Goal: Task Accomplishment & Management: Use online tool/utility

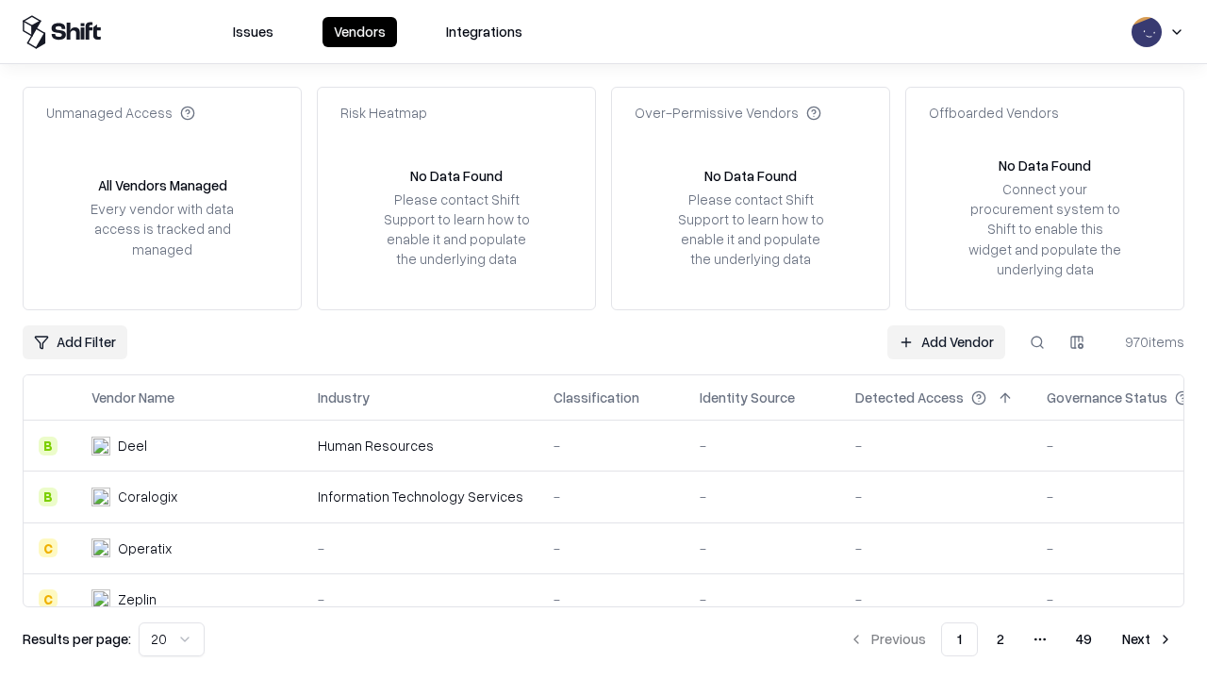
click at [946, 341] on link "Add Vendor" at bounding box center [946, 342] width 118 height 34
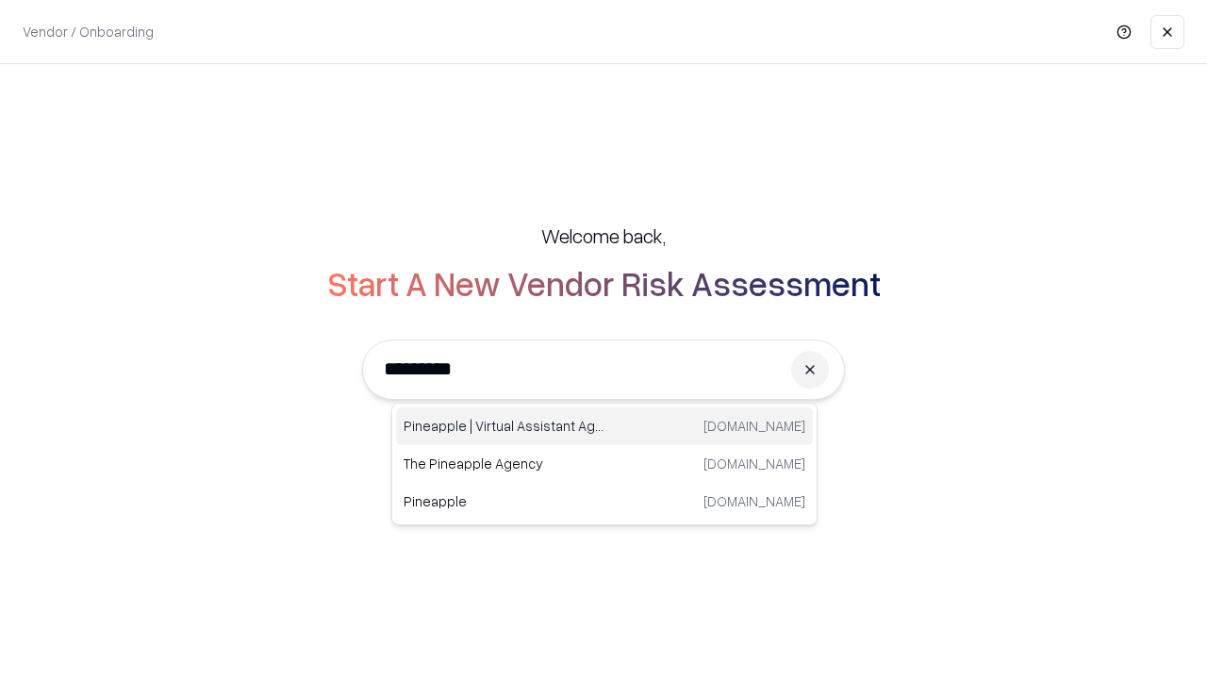
click at [604, 426] on div "Pineapple | Virtual Assistant Agency trypineapple.com" at bounding box center [604, 426] width 417 height 38
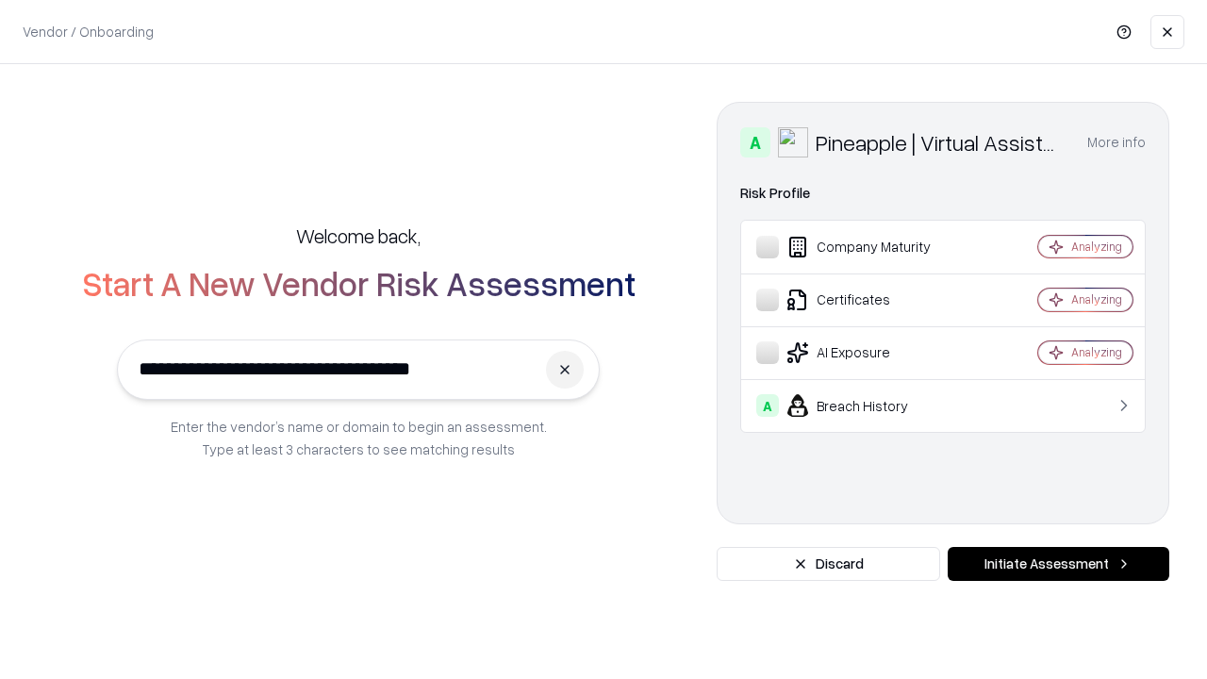
type input "**********"
click at [1058, 564] on button "Initiate Assessment" at bounding box center [1059, 564] width 222 height 34
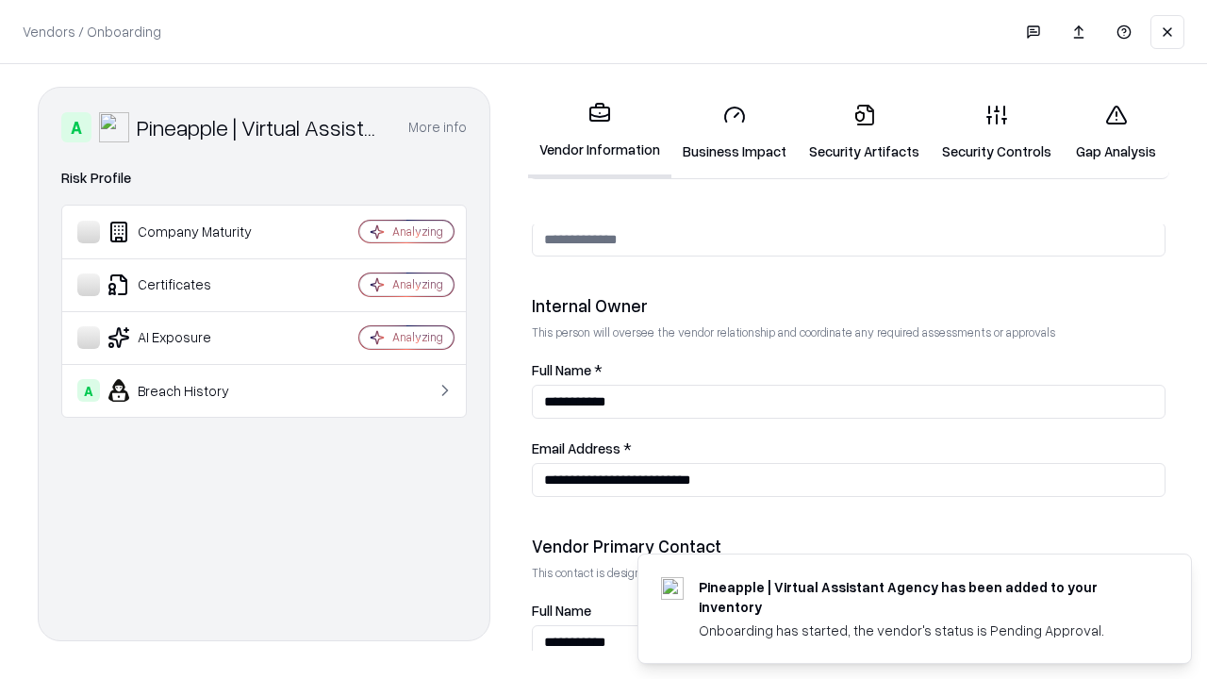
scroll to position [977, 0]
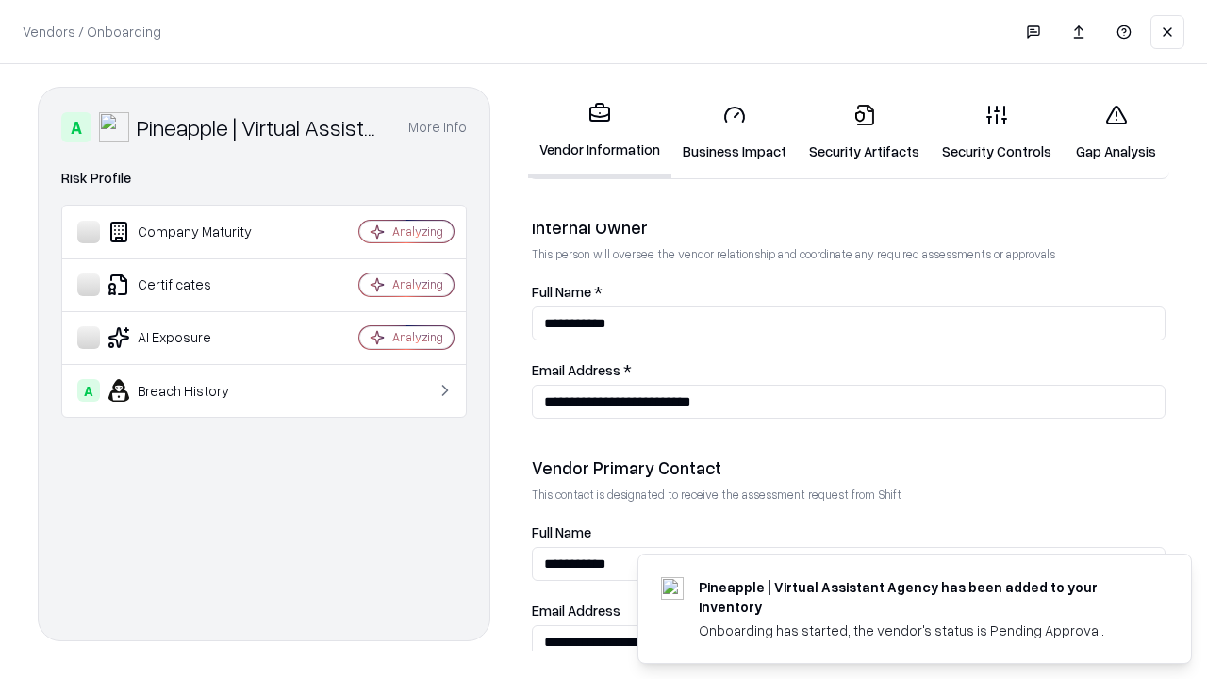
click at [735, 132] on link "Business Impact" at bounding box center [734, 133] width 126 height 88
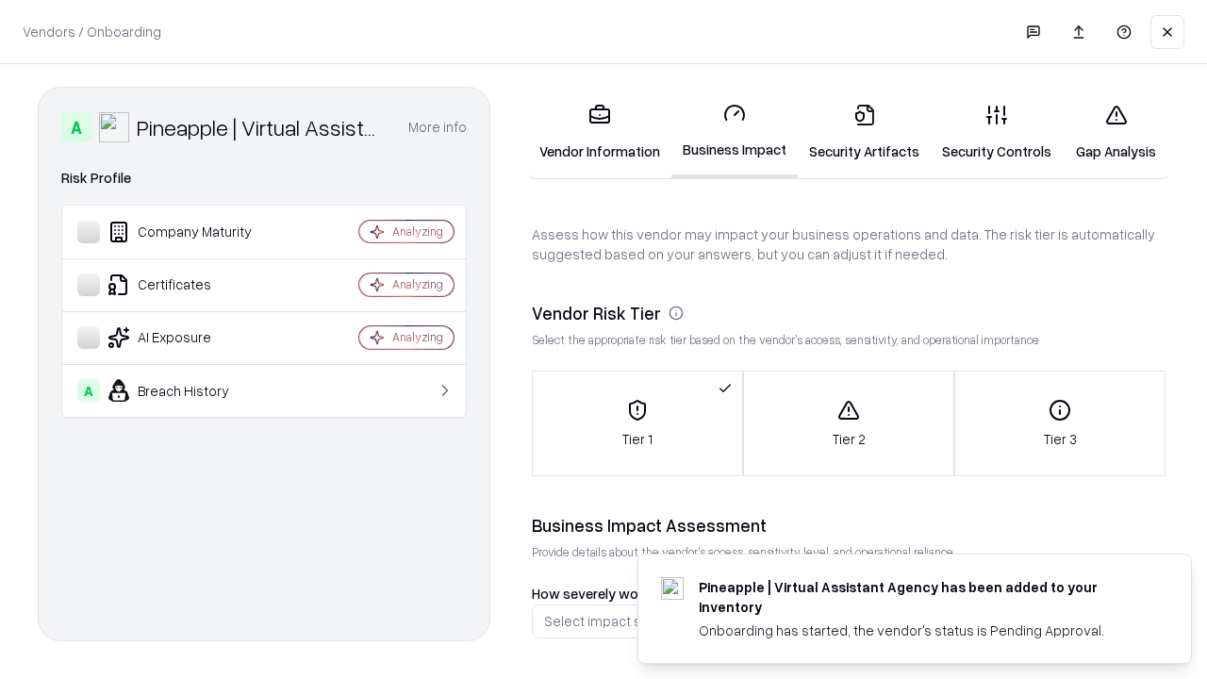
click at [864, 132] on link "Security Artifacts" at bounding box center [864, 133] width 133 height 88
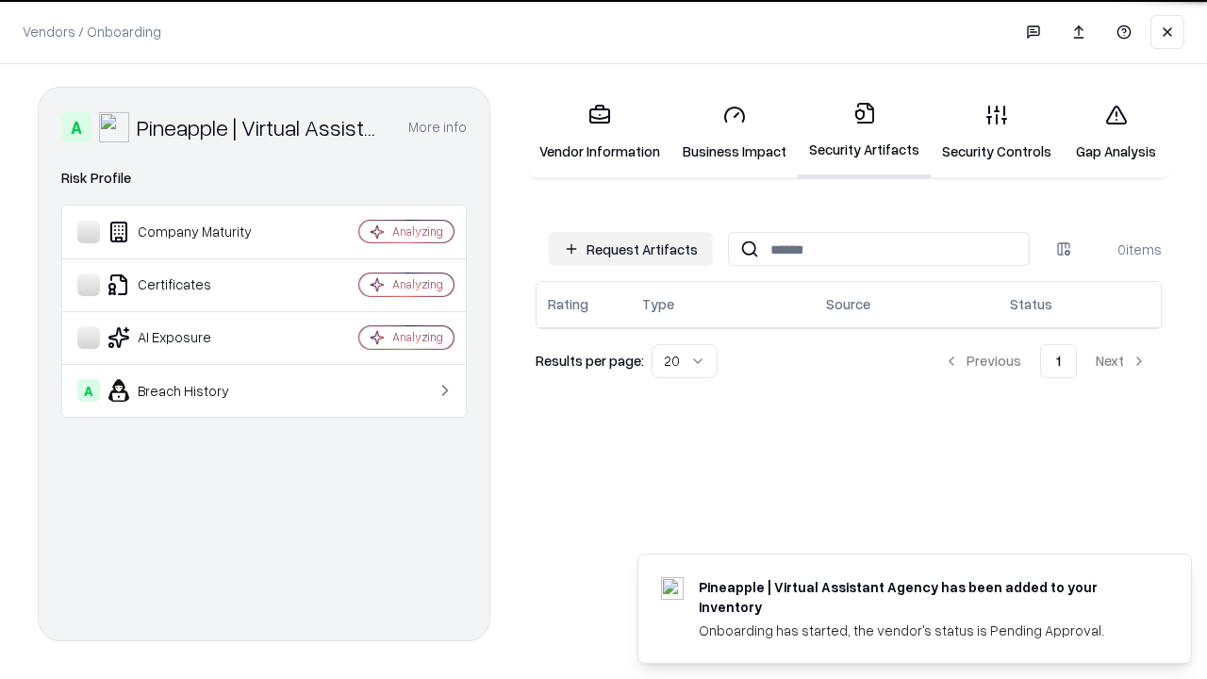
click at [631, 249] on button "Request Artifacts" at bounding box center [631, 249] width 164 height 34
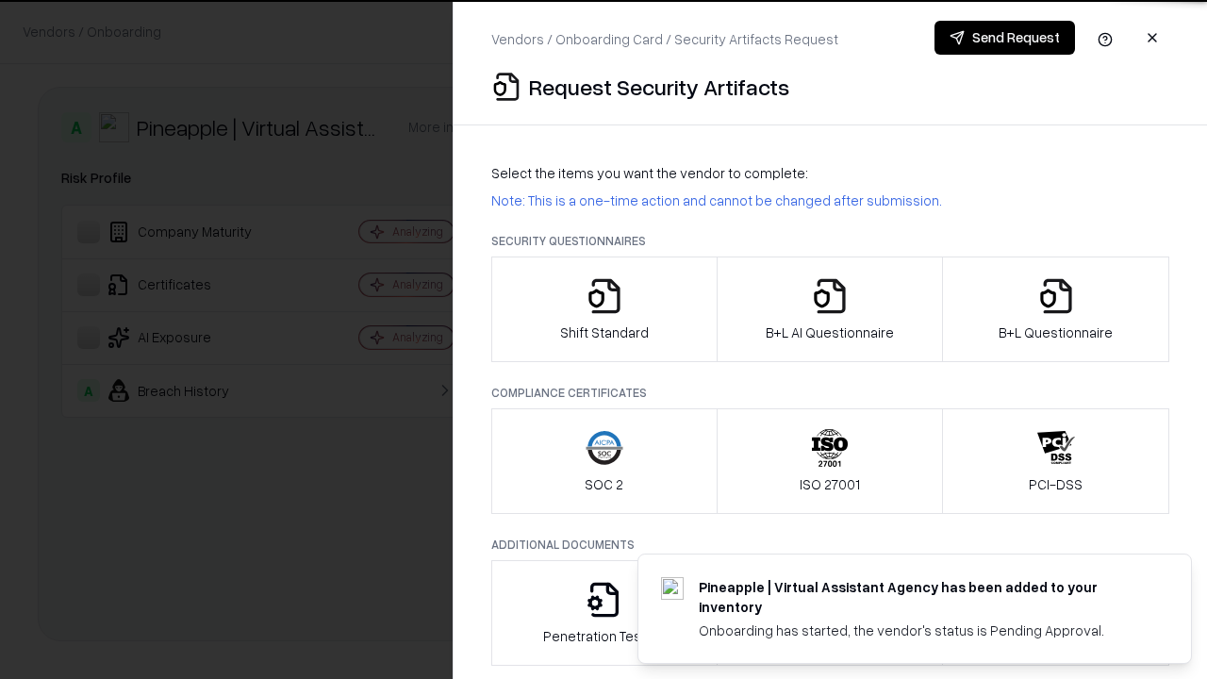
click at [604, 309] on icon "button" at bounding box center [605, 296] width 38 height 38
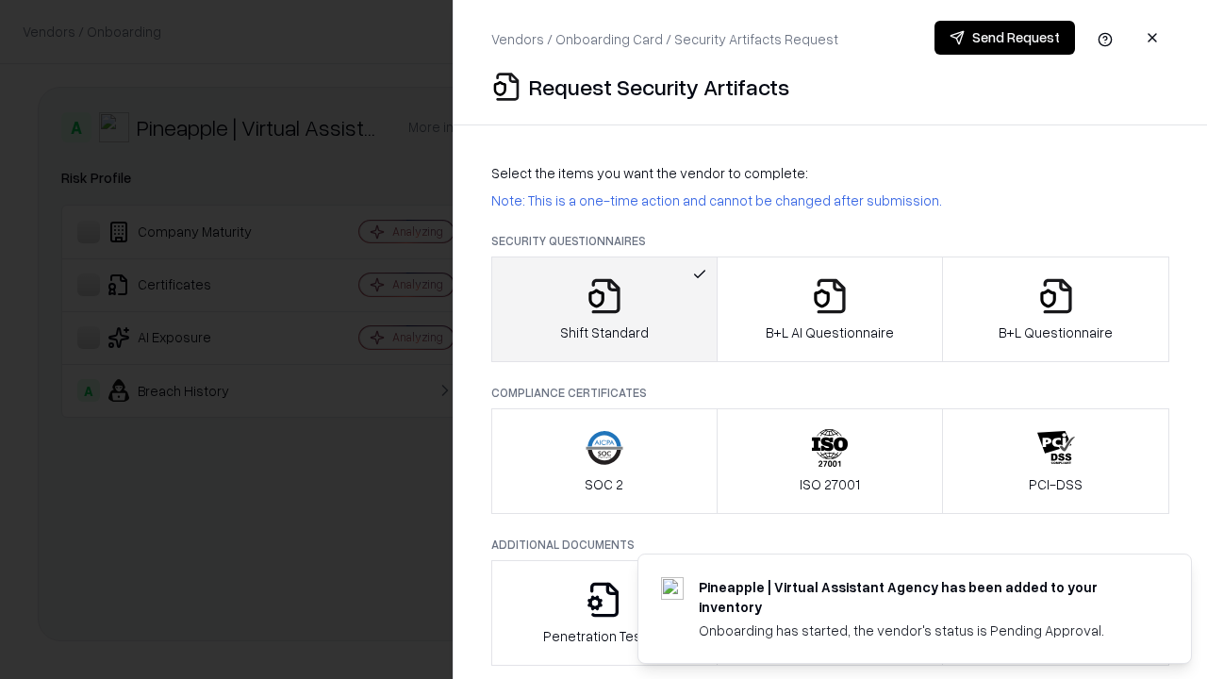
click at [1004, 38] on button "Send Request" at bounding box center [1005, 38] width 141 height 34
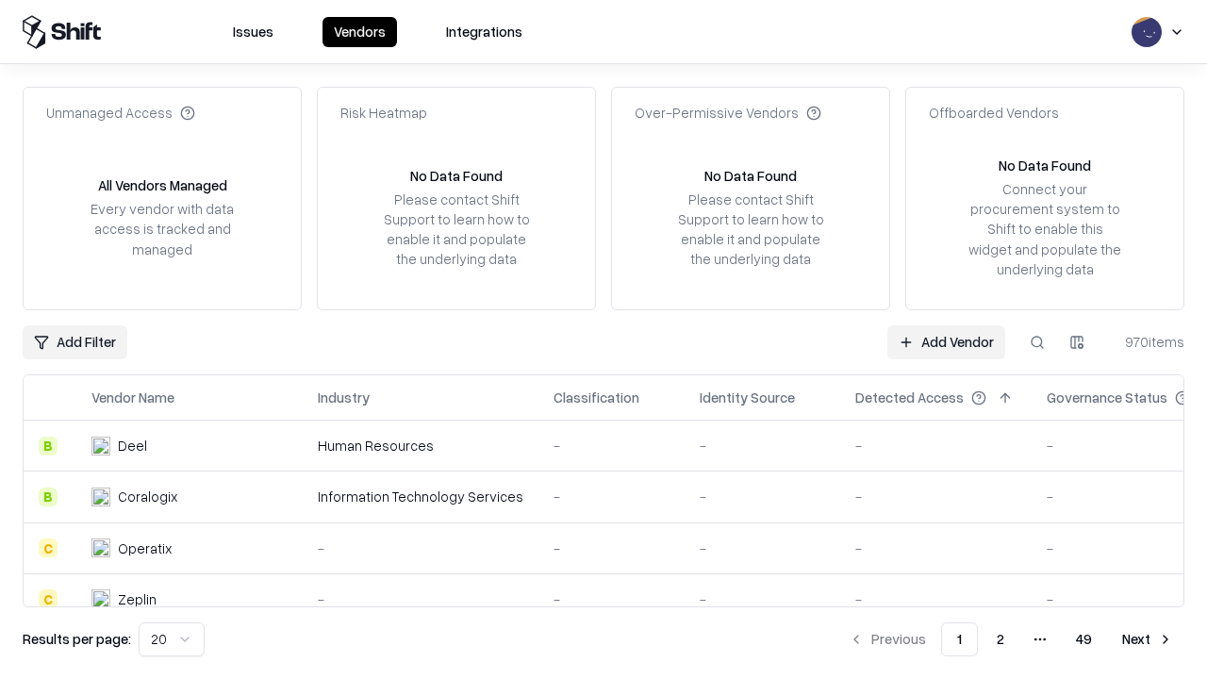
click at [1037, 341] on button at bounding box center [1037, 342] width 34 height 34
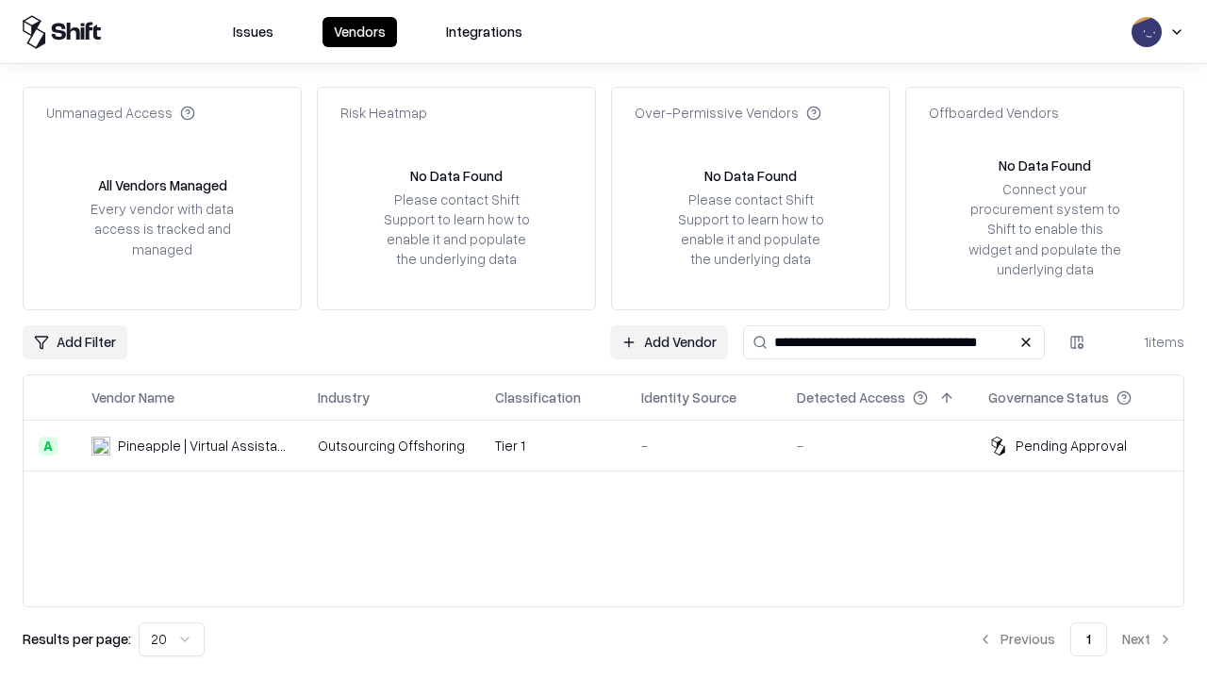
type input "**********"
click at [615, 445] on td "Tier 1" at bounding box center [553, 446] width 146 height 51
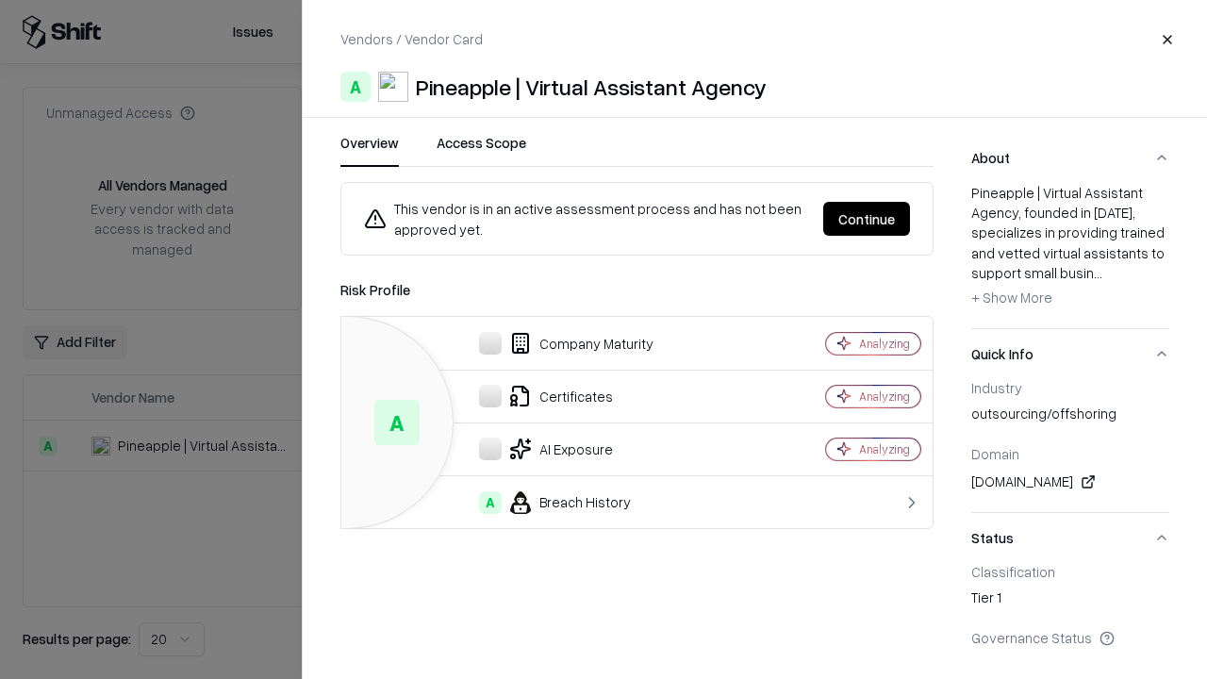
click at [867, 219] on button "Continue" at bounding box center [866, 219] width 87 height 34
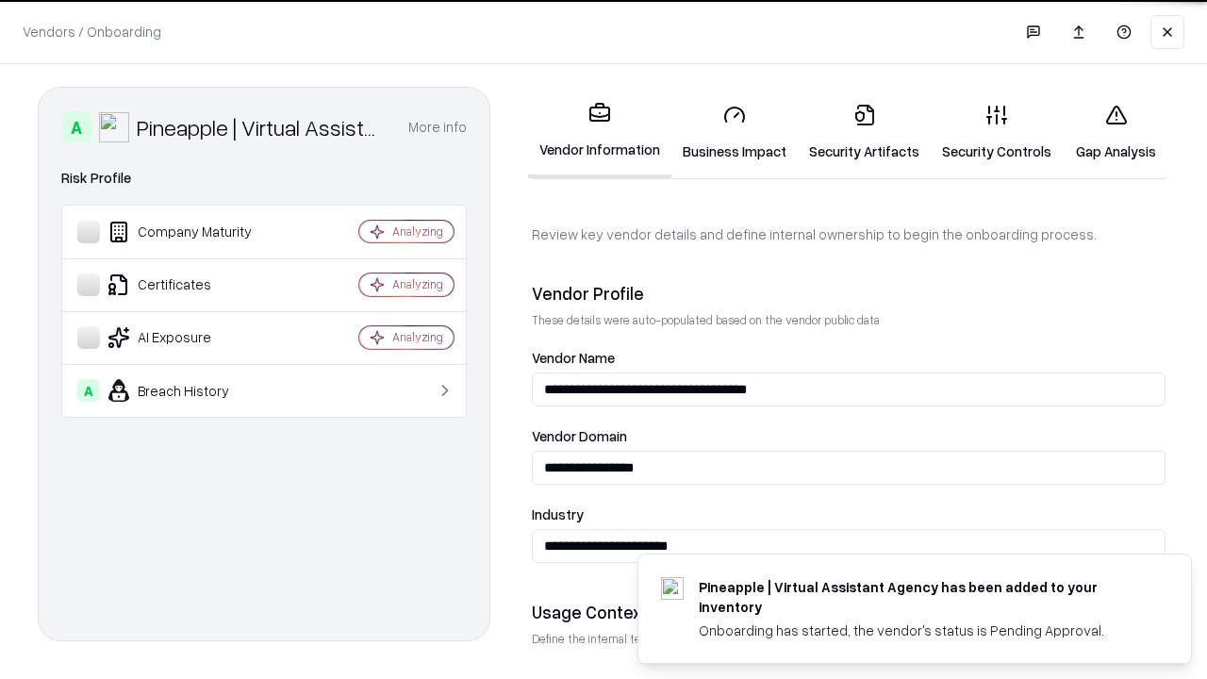
click at [864, 132] on link "Security Artifacts" at bounding box center [864, 133] width 133 height 88
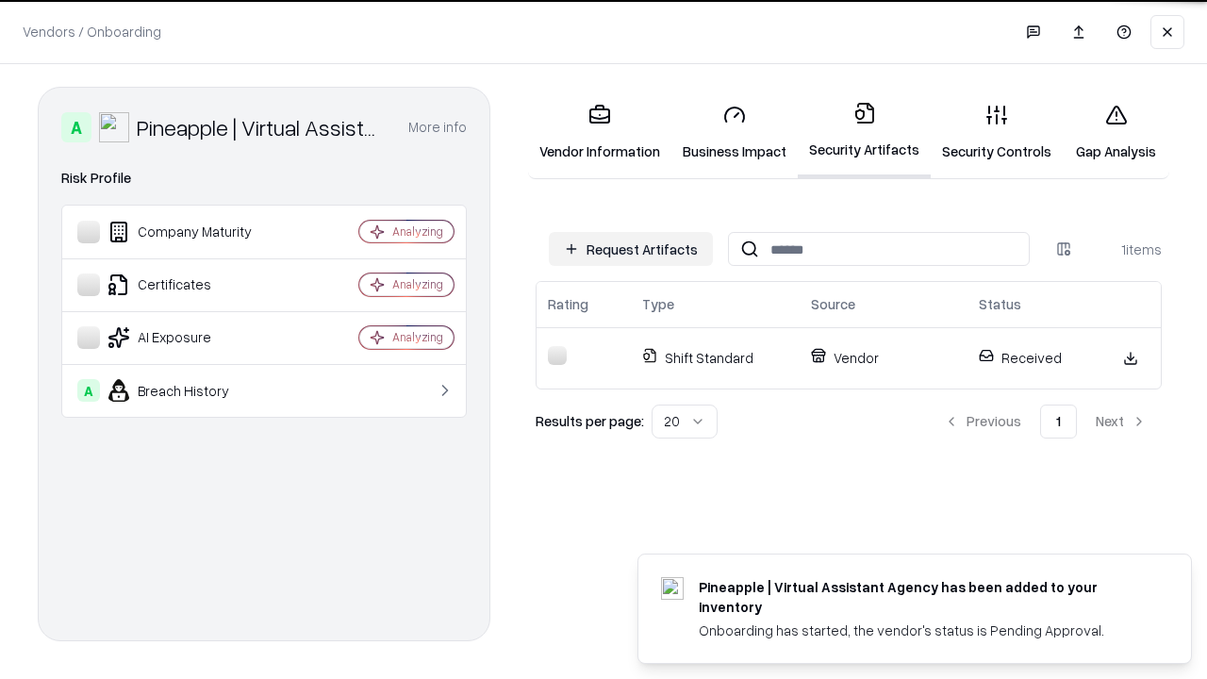
click at [997, 132] on link "Security Controls" at bounding box center [997, 133] width 132 height 88
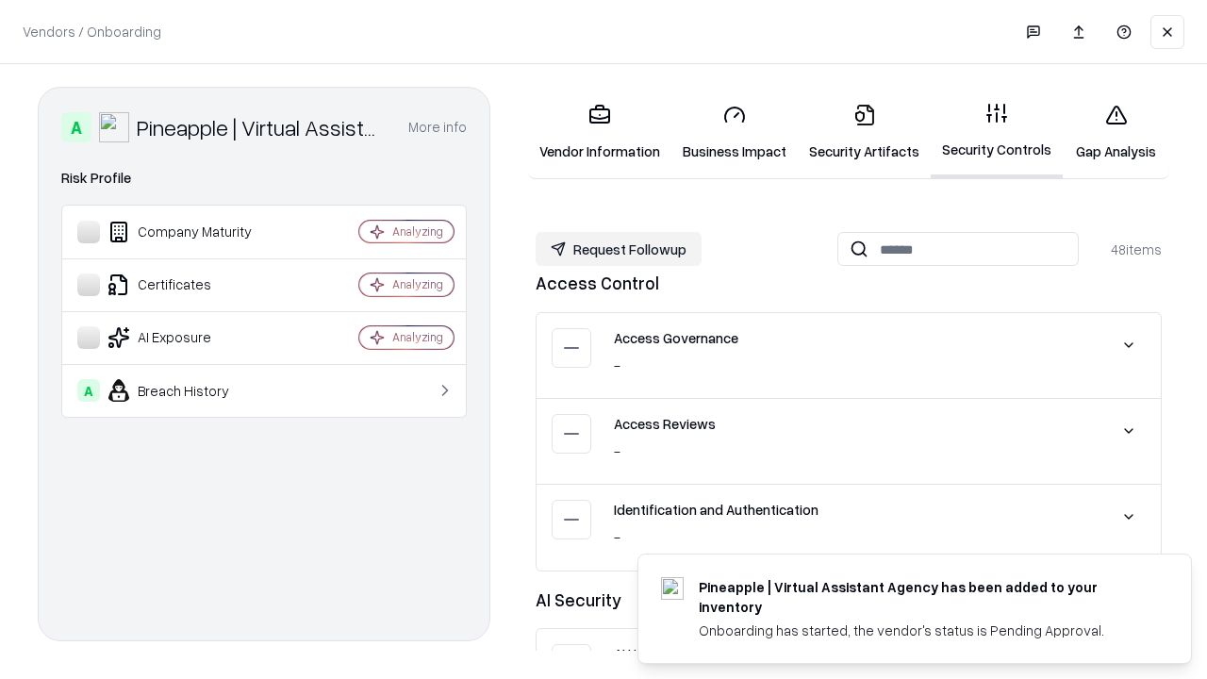
click at [619, 248] on button "Request Followup" at bounding box center [619, 249] width 166 height 34
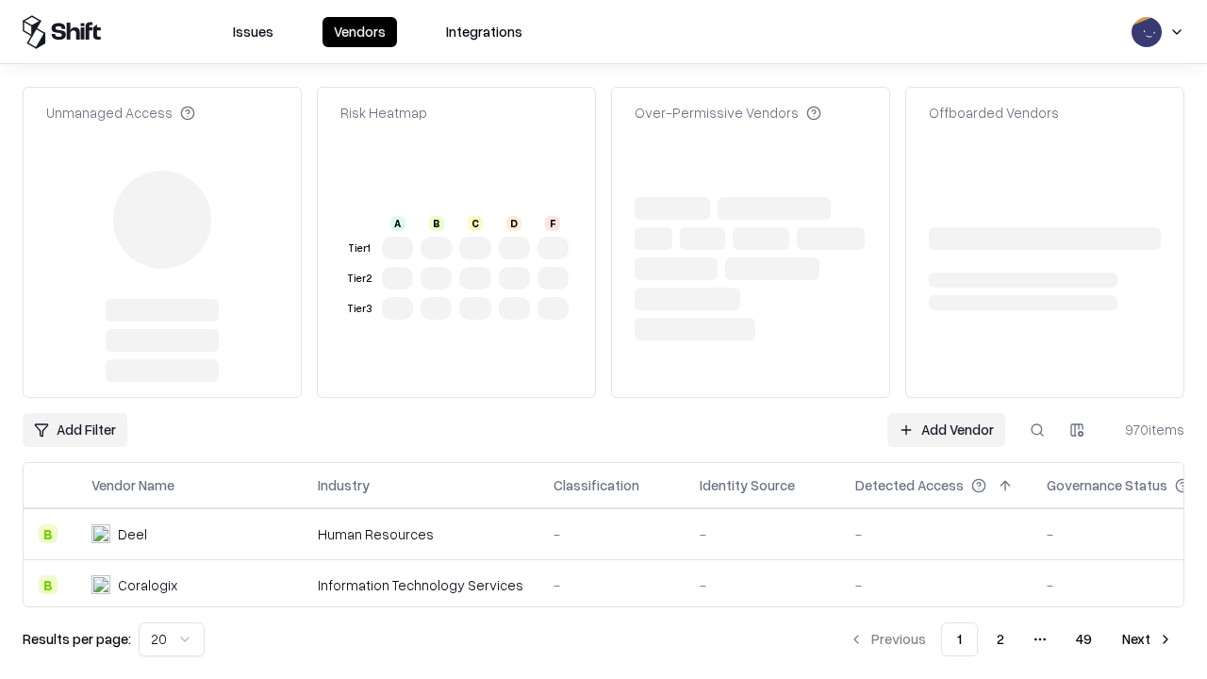
click at [946, 413] on link "Add Vendor" at bounding box center [946, 430] width 118 height 34
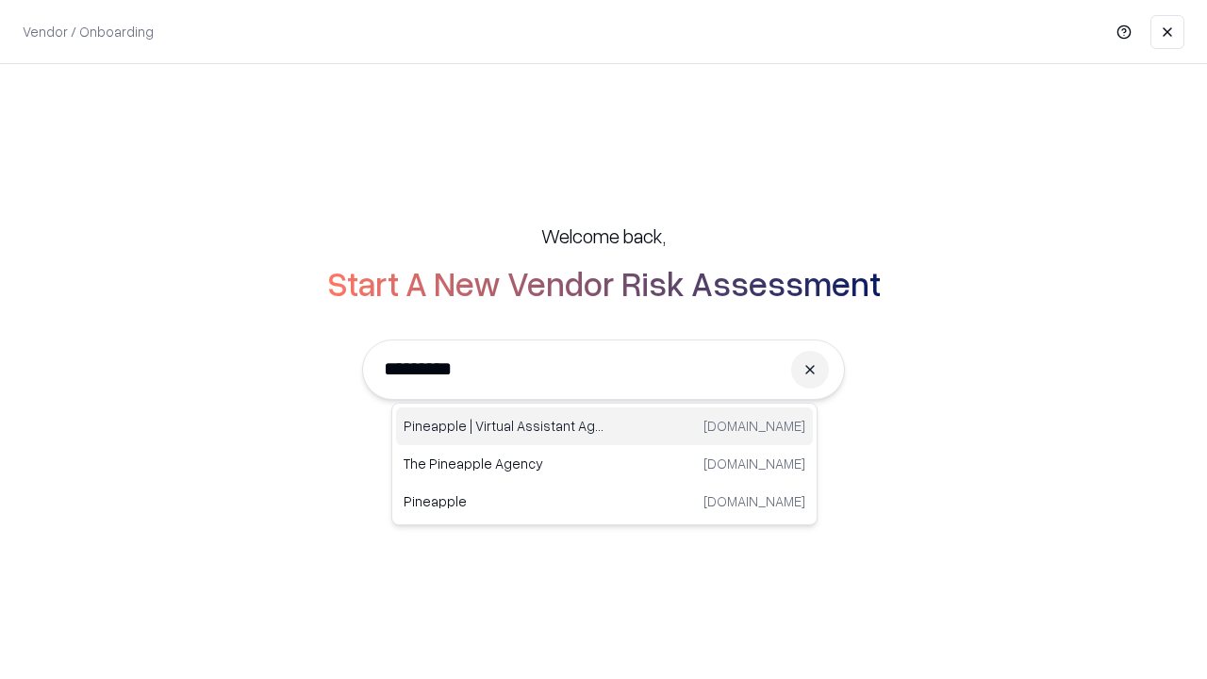
click at [604, 426] on div "Pineapple | Virtual Assistant Agency [DOMAIN_NAME]" at bounding box center [604, 426] width 417 height 38
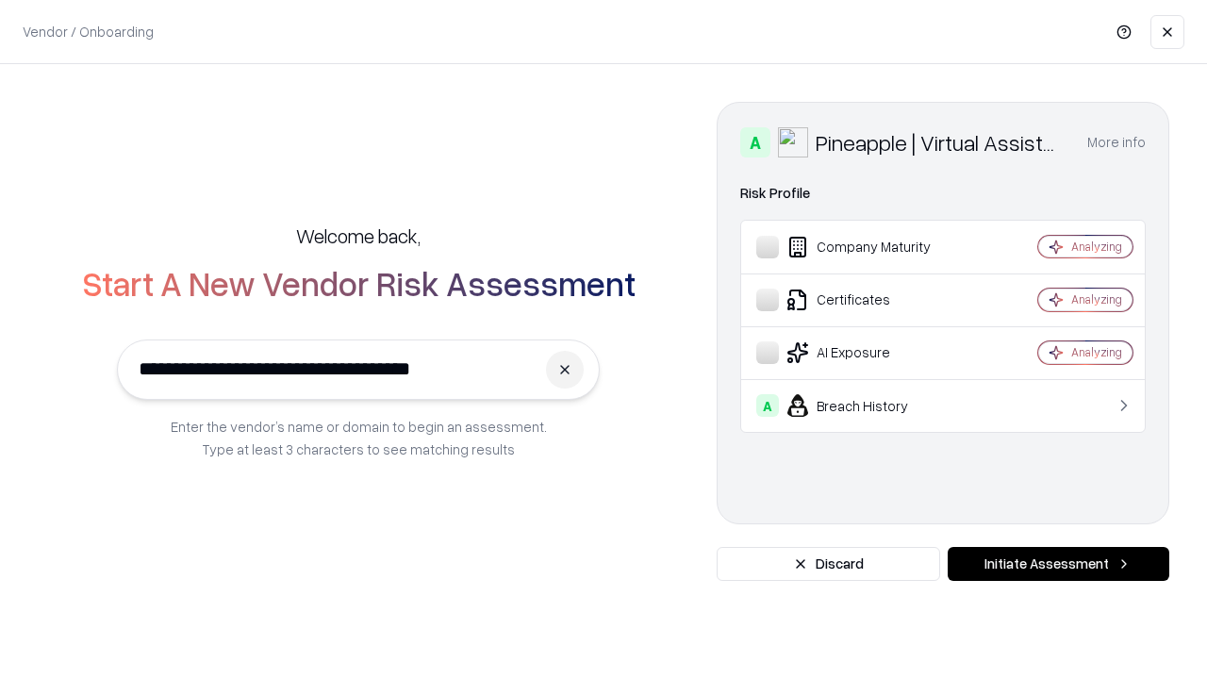
type input "**********"
click at [1058, 564] on button "Initiate Assessment" at bounding box center [1059, 564] width 222 height 34
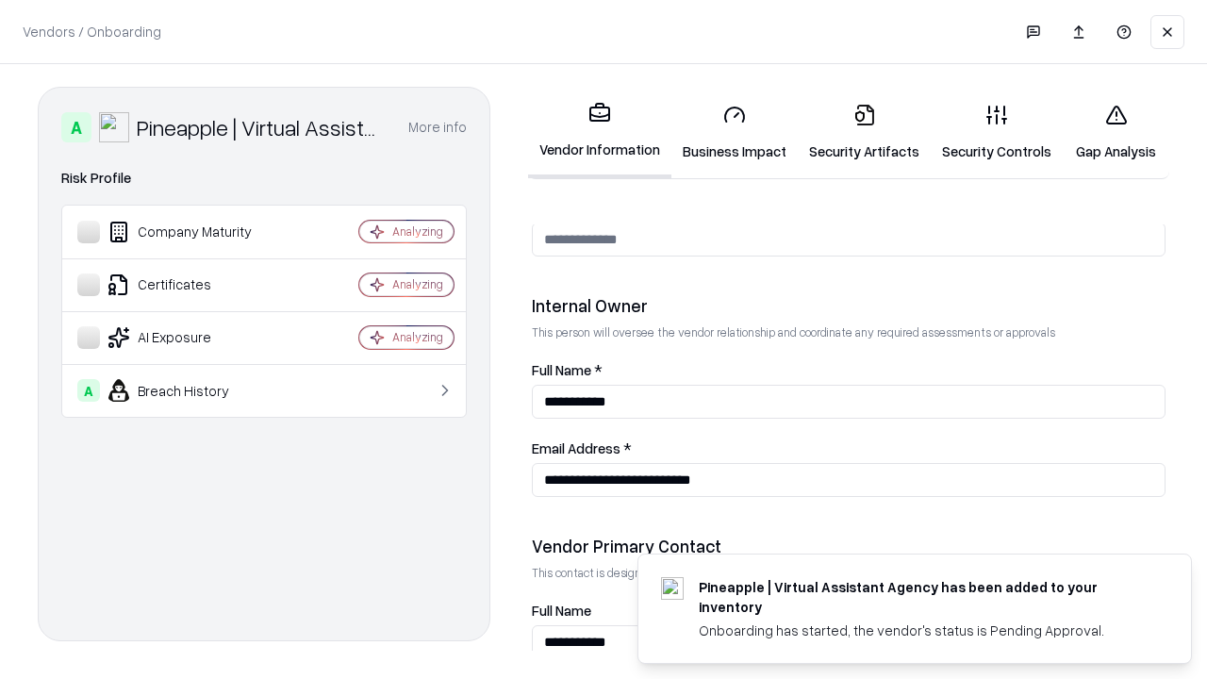
scroll to position [977, 0]
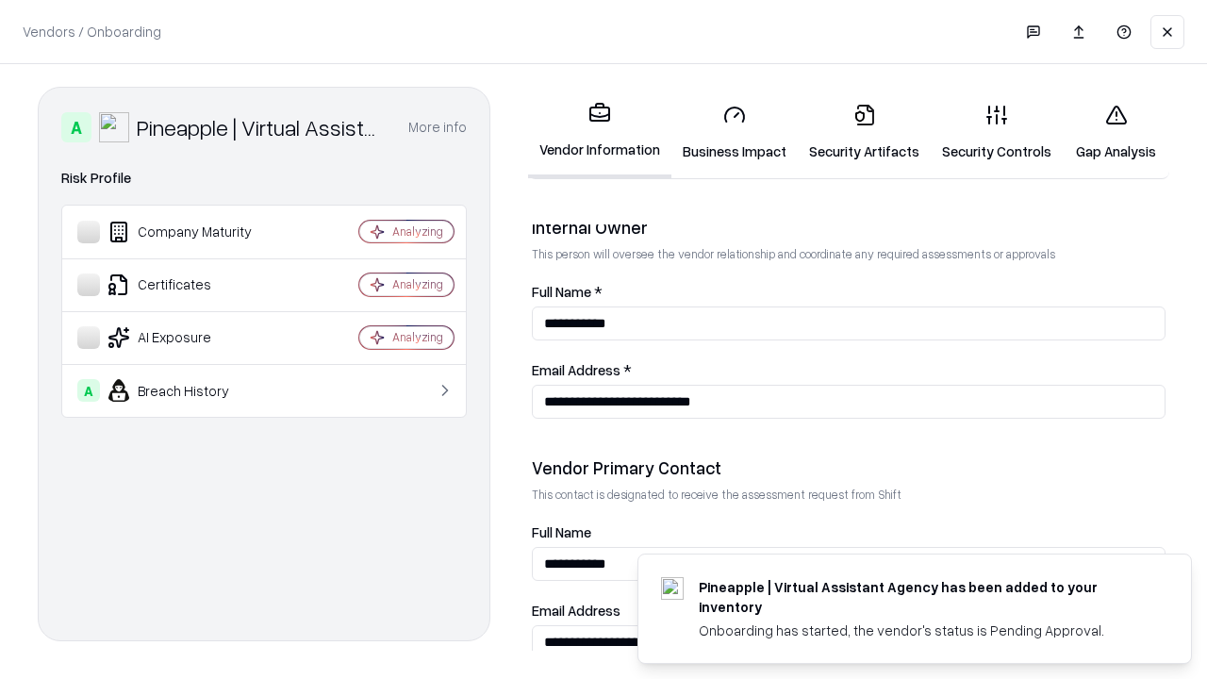
click at [1116, 132] on link "Gap Analysis" at bounding box center [1116, 133] width 107 height 88
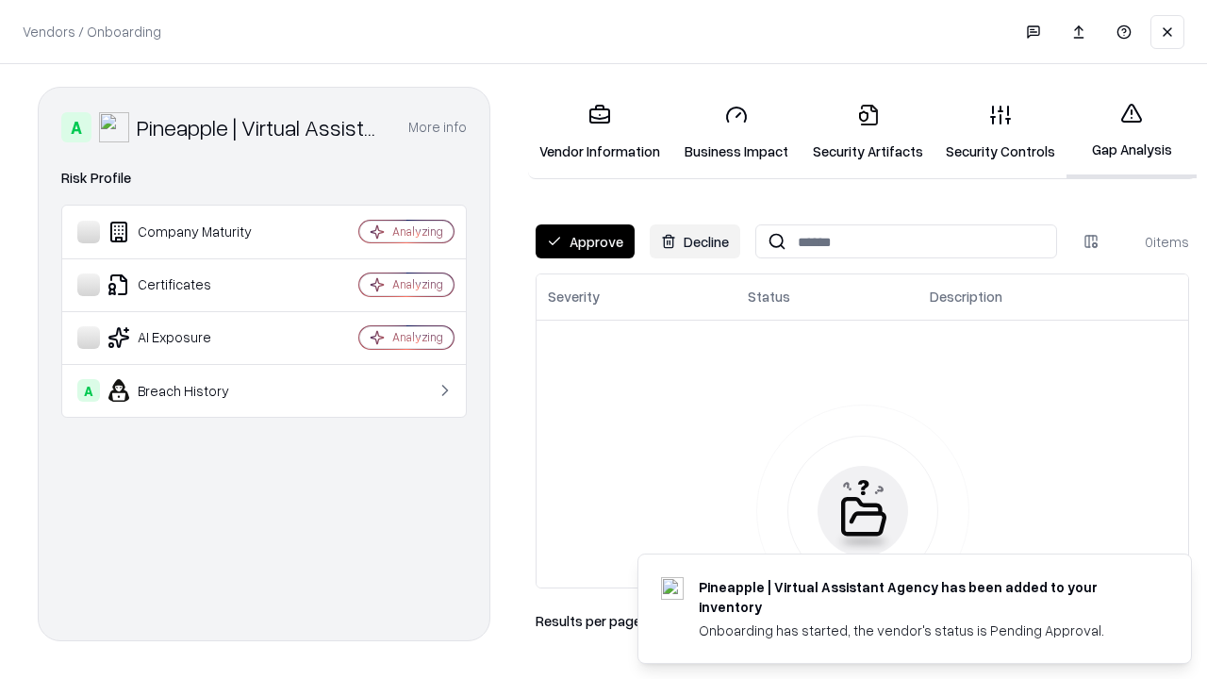
click at [585, 241] on button "Approve" at bounding box center [585, 241] width 99 height 34
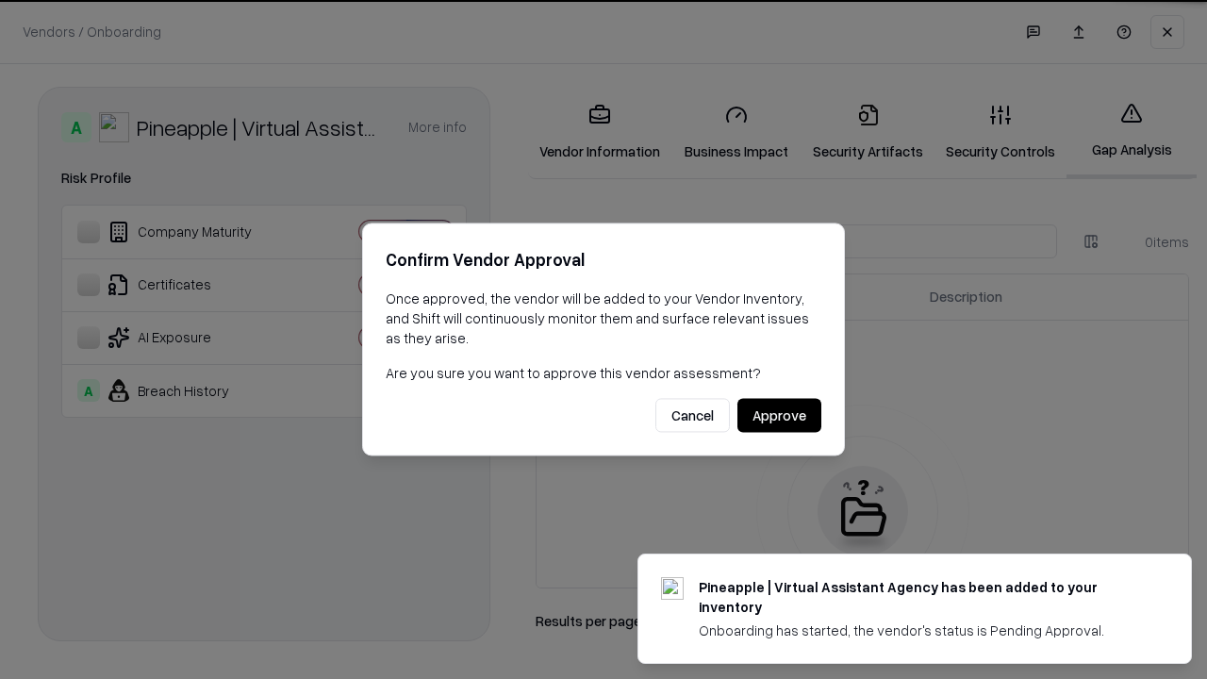
click at [779, 415] on button "Approve" at bounding box center [779, 416] width 84 height 34
